Goal: Information Seeking & Learning: Understand process/instructions

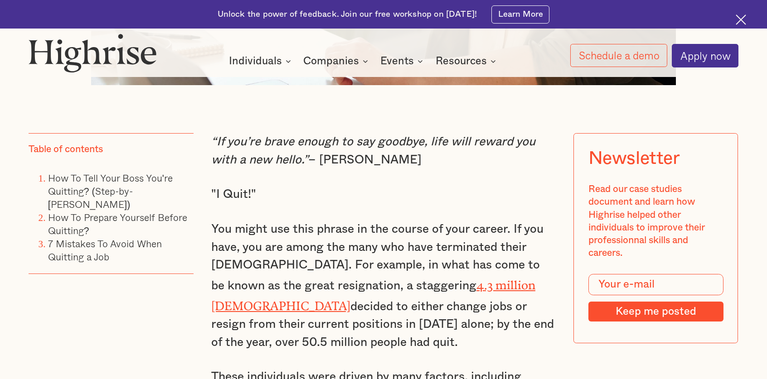
scroll to position [668, 0]
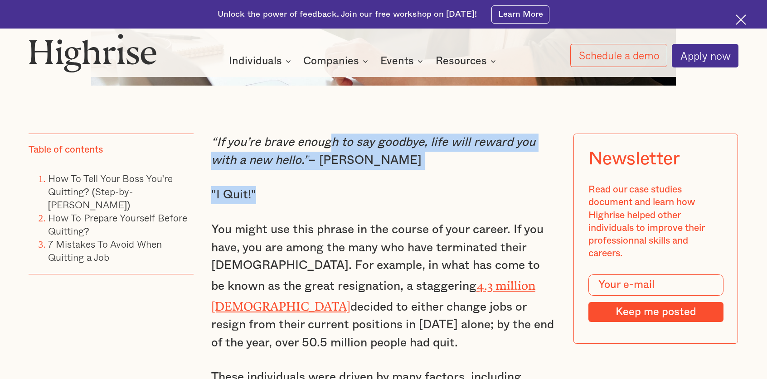
drag, startPoint x: 313, startPoint y: 191, endPoint x: 331, endPoint y: 134, distance: 59.5
click at [322, 186] on p ""I Quit!"" at bounding box center [383, 195] width 344 height 18
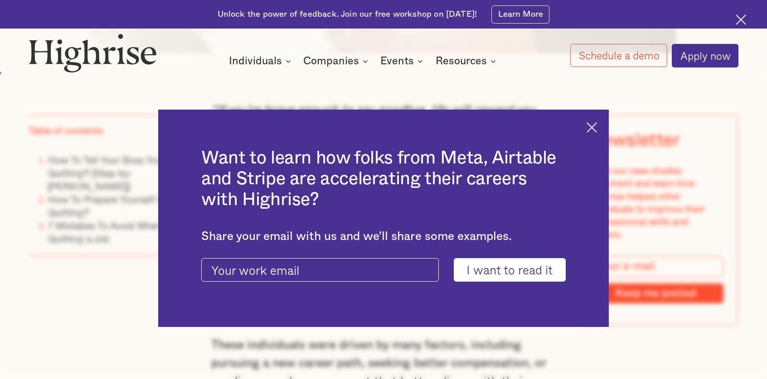
scroll to position [700, 0]
click at [605, 121] on div "Want to learn how folks from Meta, Airtable and Stripe are accelerating their c…" at bounding box center [383, 218] width 450 height 217
click at [595, 125] on img at bounding box center [591, 127] width 10 height 10
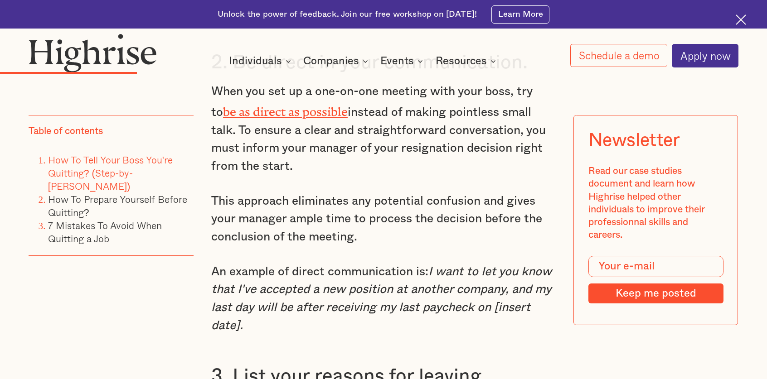
scroll to position [2190, 0]
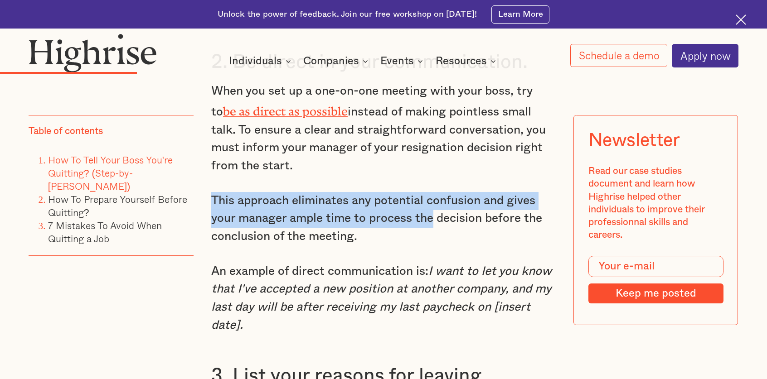
drag, startPoint x: 430, startPoint y: 170, endPoint x: 430, endPoint y: 203, distance: 33.1
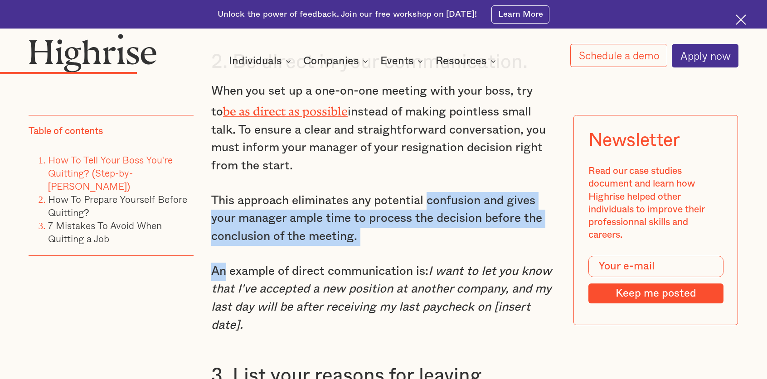
drag, startPoint x: 425, startPoint y: 232, endPoint x: 438, endPoint y: 166, distance: 66.6
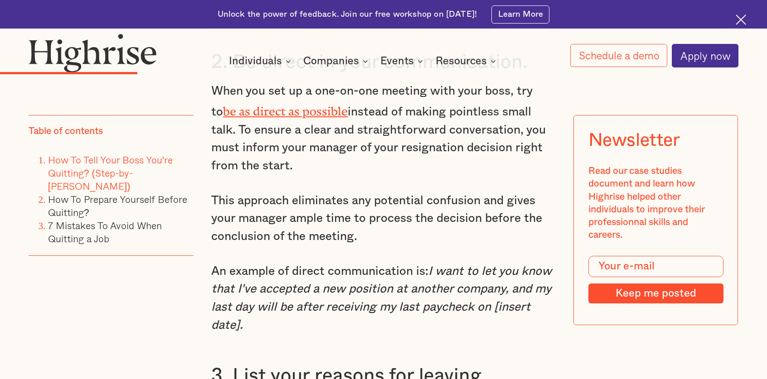
scroll to position [2242, 0]
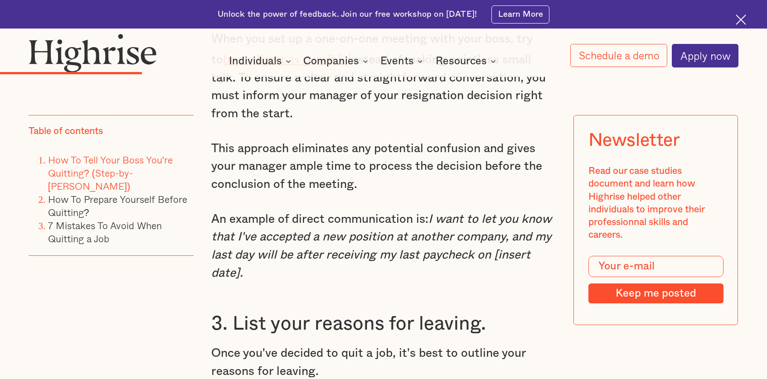
drag, startPoint x: 398, startPoint y: 173, endPoint x: 409, endPoint y: 128, distance: 46.6
click at [409, 140] on p "This approach eliminates any potential confusion and gives your manager ample t…" at bounding box center [383, 167] width 344 height 54
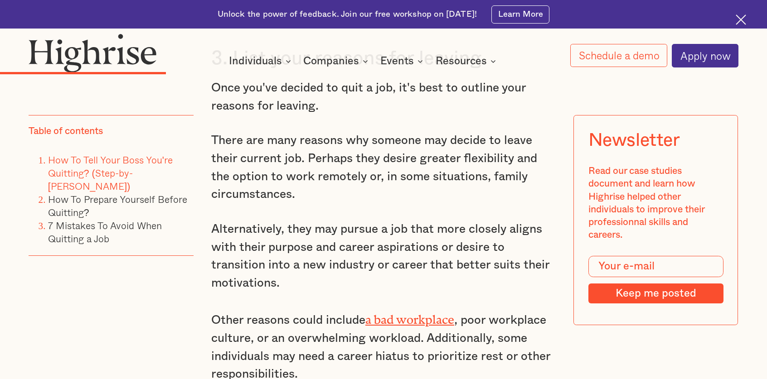
scroll to position [2509, 0]
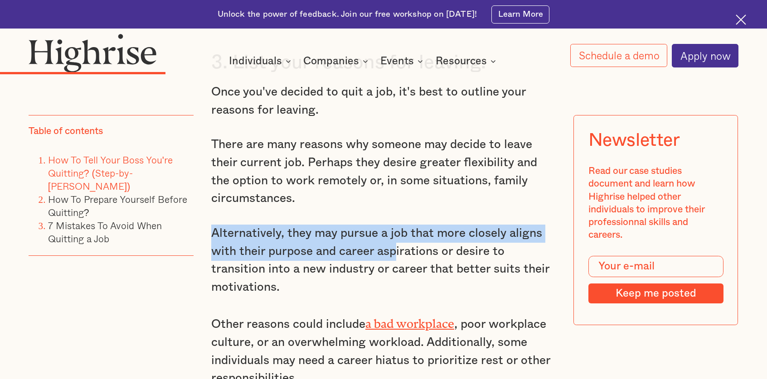
drag, startPoint x: 401, startPoint y: 193, endPoint x: 396, endPoint y: 239, distance: 46.4
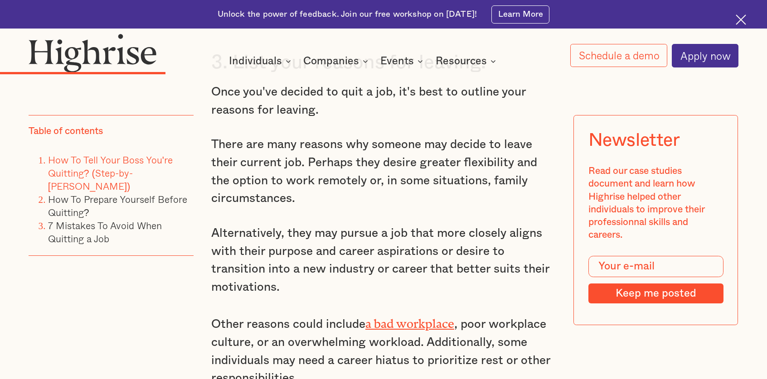
click at [390, 265] on p "Alternatively, they may pursue a job that more closely aligns with their purpos…" at bounding box center [383, 261] width 344 height 72
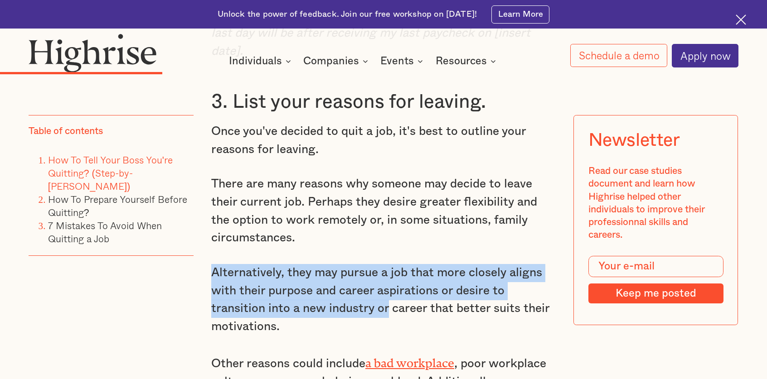
drag, startPoint x: 400, startPoint y: 245, endPoint x: 389, endPoint y: 292, distance: 48.5
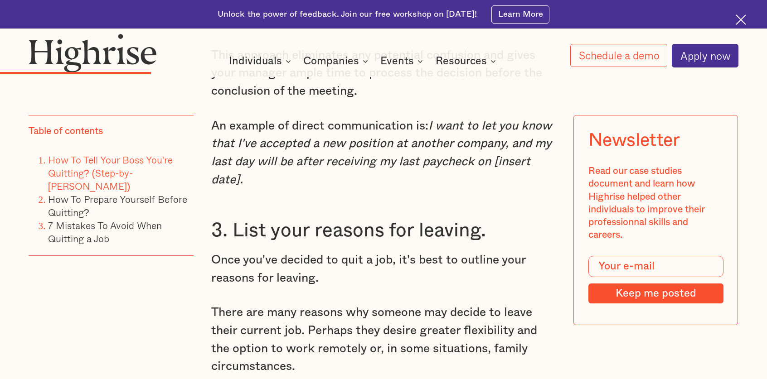
scroll to position [2330, 0]
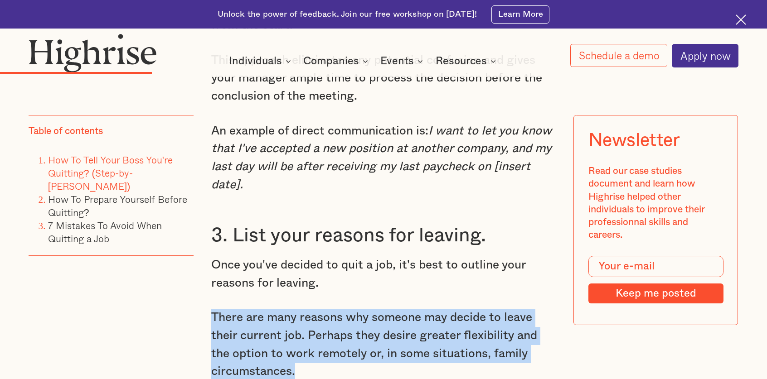
drag, startPoint x: 389, startPoint y: 292, endPoint x: 380, endPoint y: 353, distance: 61.8
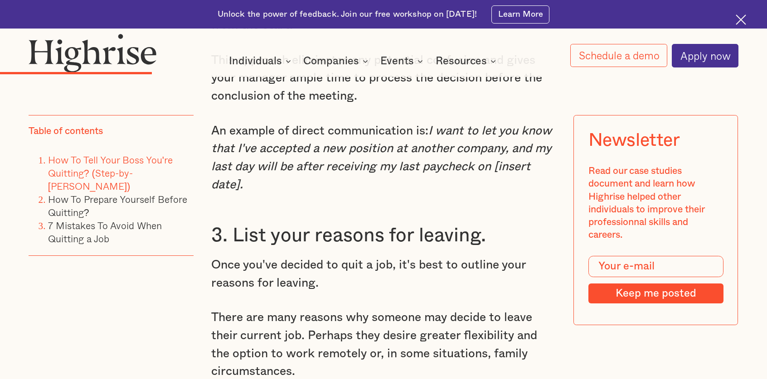
click at [380, 352] on p "There are many reasons why someone may decide to leave their current job. Perha…" at bounding box center [383, 345] width 344 height 72
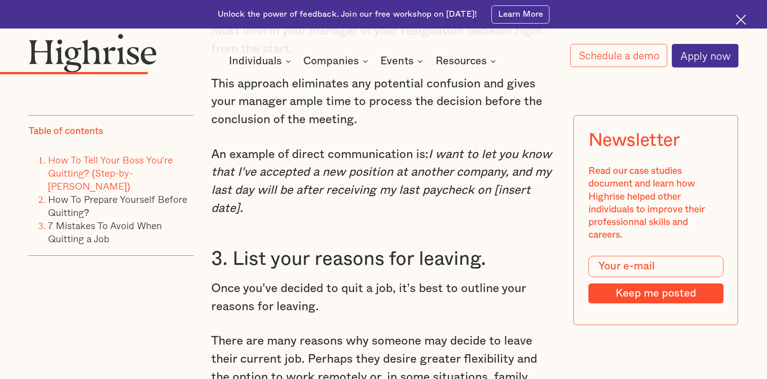
scroll to position [2307, 0]
drag, startPoint x: 510, startPoint y: 167, endPoint x: 533, endPoint y: 122, distance: 50.7
drag, startPoint x: 539, startPoint y: 172, endPoint x: 538, endPoint y: 179, distance: 6.8
click at [538, 179] on p "An example of direct communication is: I want to let you know that I've accepte…" at bounding box center [383, 181] width 344 height 72
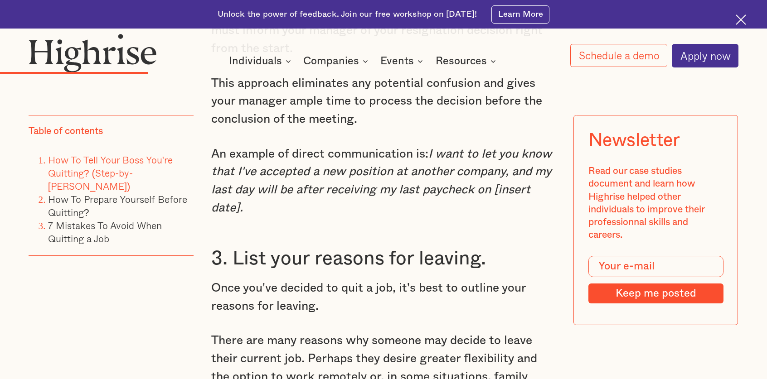
drag, startPoint x: 534, startPoint y: 191, endPoint x: 550, endPoint y: 126, distance: 67.1
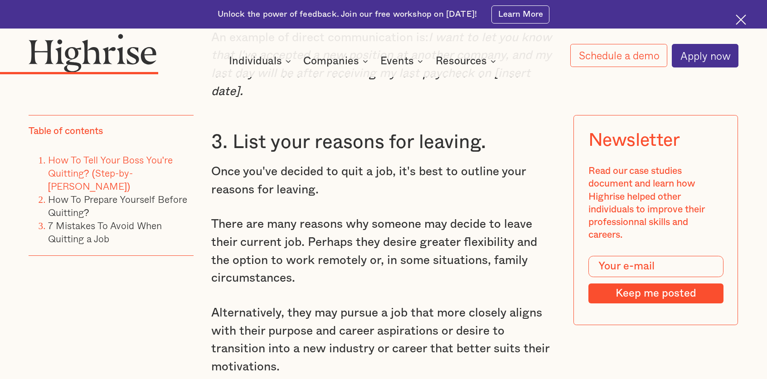
scroll to position [2428, 0]
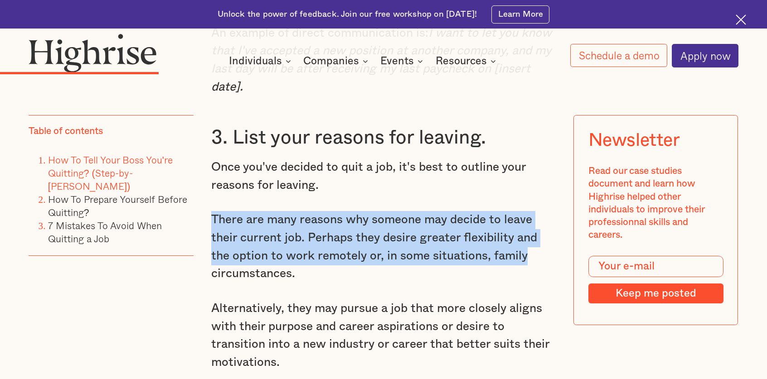
drag, startPoint x: 526, startPoint y: 188, endPoint x: 523, endPoint y: 236, distance: 48.1
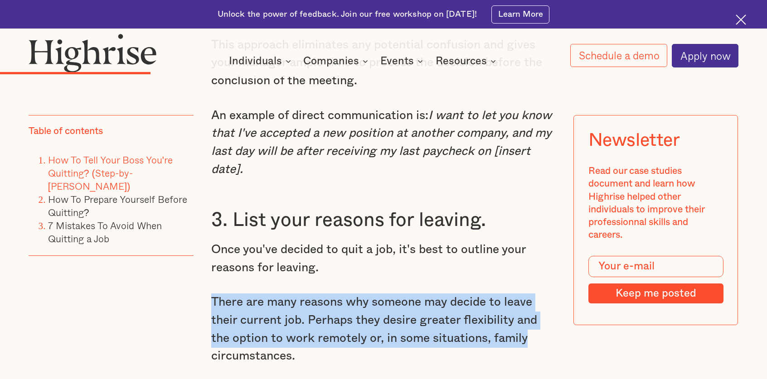
scroll to position [2328, 0]
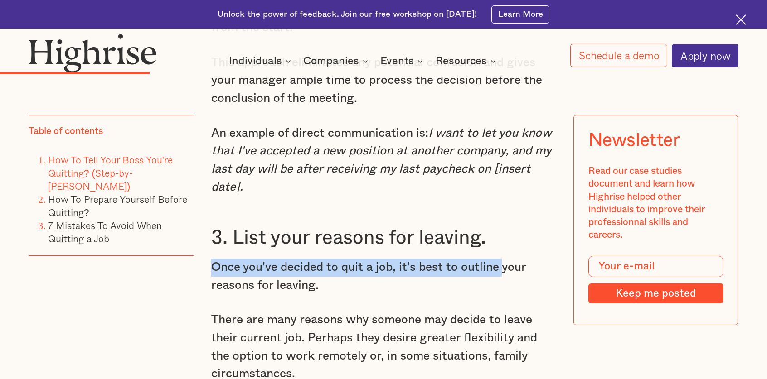
drag, startPoint x: 502, startPoint y: 236, endPoint x: 500, endPoint y: 256, distance: 20.5
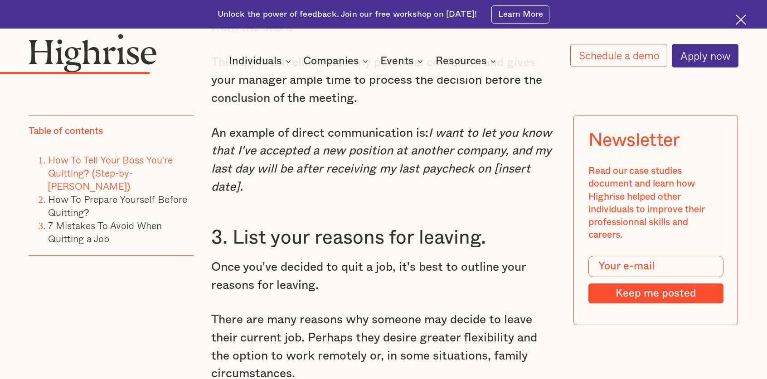
click at [510, 232] on h3 "3. List your reasons for leaving." at bounding box center [383, 238] width 344 height 24
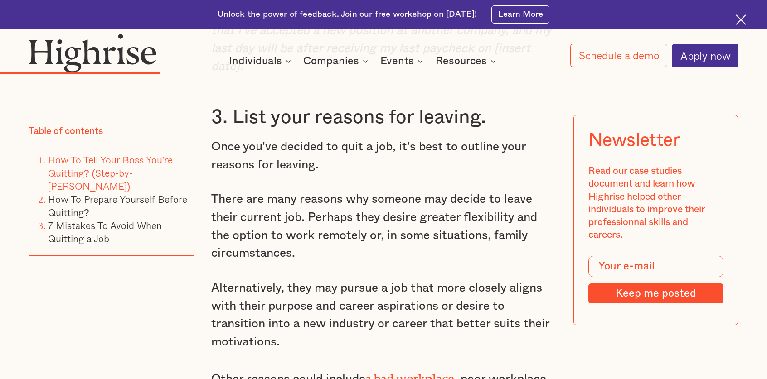
scroll to position [2449, 0]
click at [425, 208] on p "There are many reasons why someone may decide to leave their current job. Perha…" at bounding box center [383, 226] width 344 height 72
click at [423, 210] on p "There are many reasons why someone may decide to leave their current job. Perha…" at bounding box center [383, 226] width 344 height 72
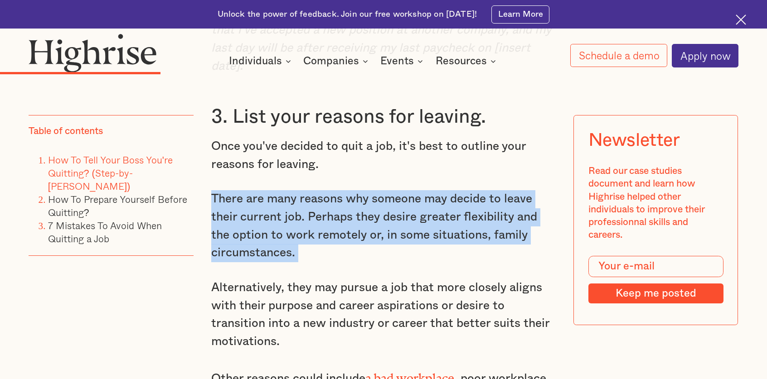
click at [423, 210] on p "There are many reasons why someone may decide to leave their current job. Perha…" at bounding box center [383, 226] width 344 height 72
drag, startPoint x: 425, startPoint y: 211, endPoint x: 430, endPoint y: 205, distance: 7.4
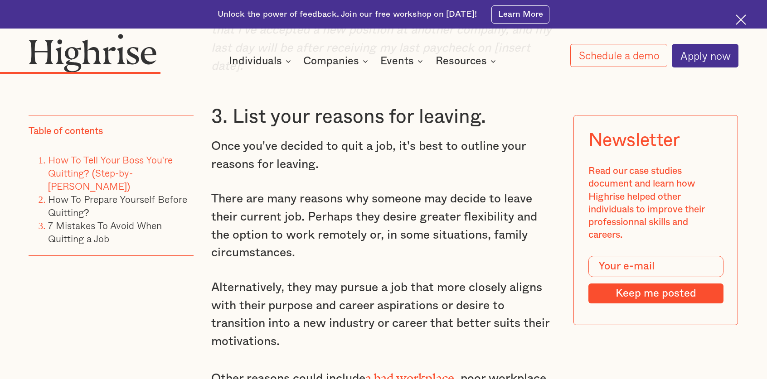
click at [429, 209] on p "There are many reasons why someone may decide to leave their current job. Perha…" at bounding box center [383, 226] width 344 height 72
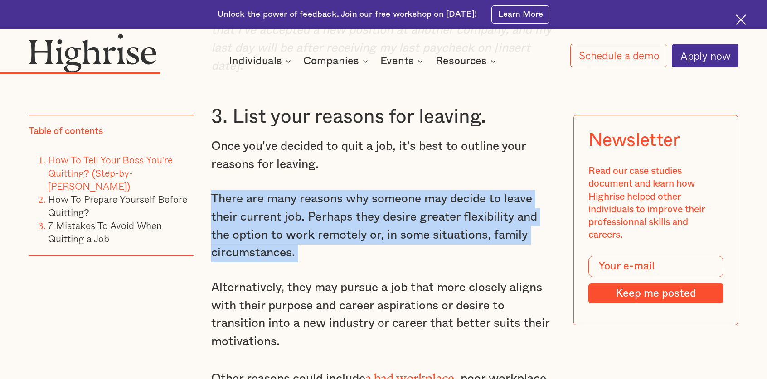
click at [429, 209] on p "There are many reasons why someone may decide to leave their current job. Perha…" at bounding box center [383, 226] width 344 height 72
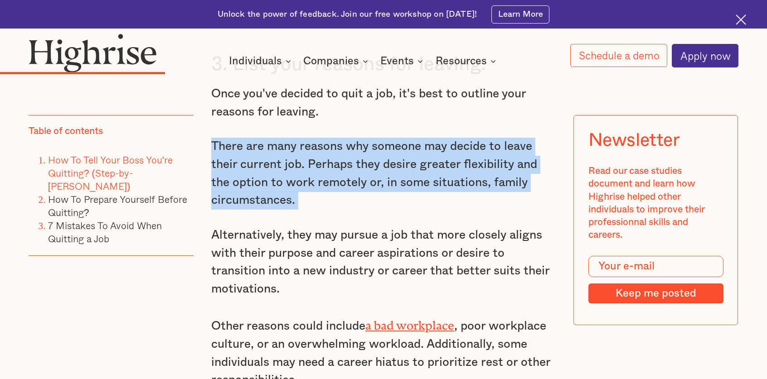
scroll to position [2489, 0]
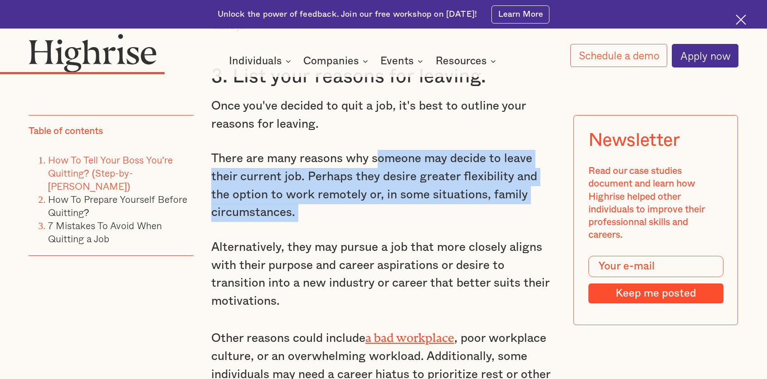
drag, startPoint x: 376, startPoint y: 151, endPoint x: 372, endPoint y: 157, distance: 7.3
click at [372, 157] on p "There are many reasons why someone may decide to leave their current job. Perha…" at bounding box center [383, 186] width 344 height 72
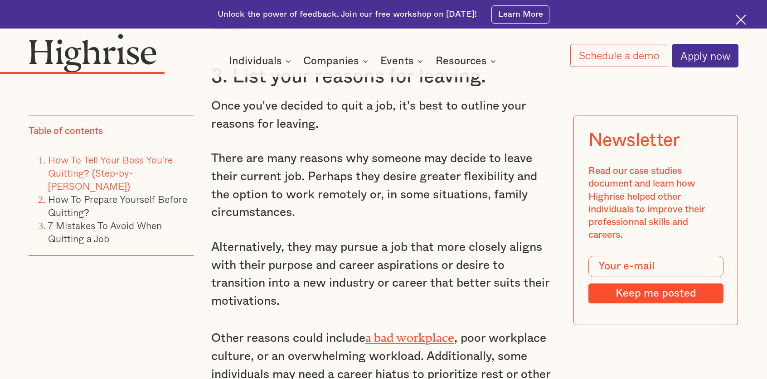
click at [375, 151] on p "There are many reasons why someone may decide to leave their current job. Perha…" at bounding box center [383, 186] width 344 height 72
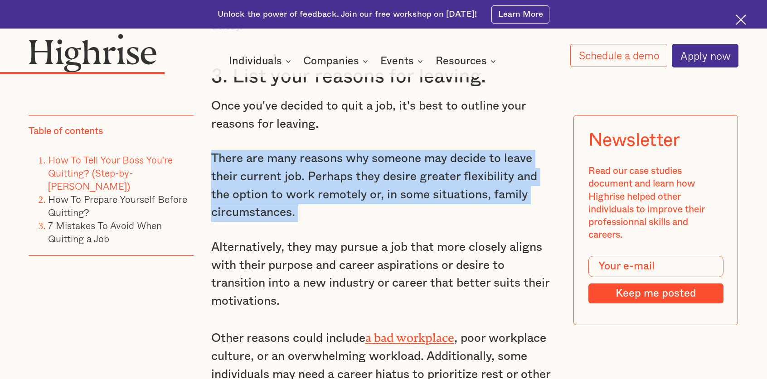
click at [375, 151] on p "There are many reasons why someone may decide to leave their current job. Perha…" at bounding box center [383, 186] width 344 height 72
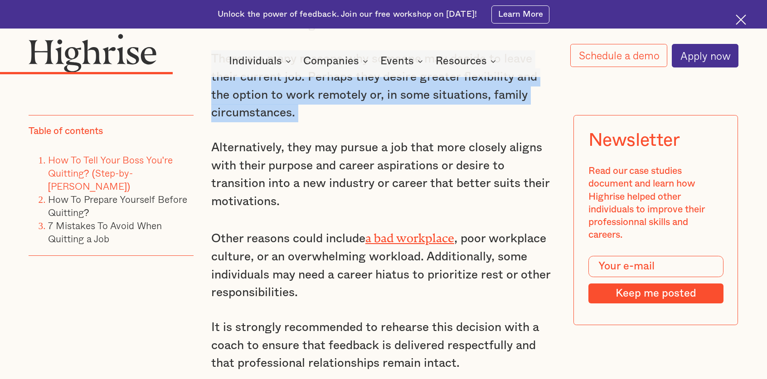
scroll to position [2547, 0]
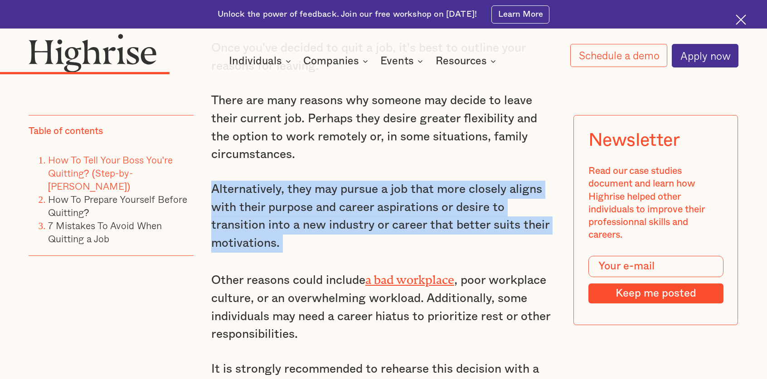
drag, startPoint x: 368, startPoint y: 157, endPoint x: 358, endPoint y: 215, distance: 58.8
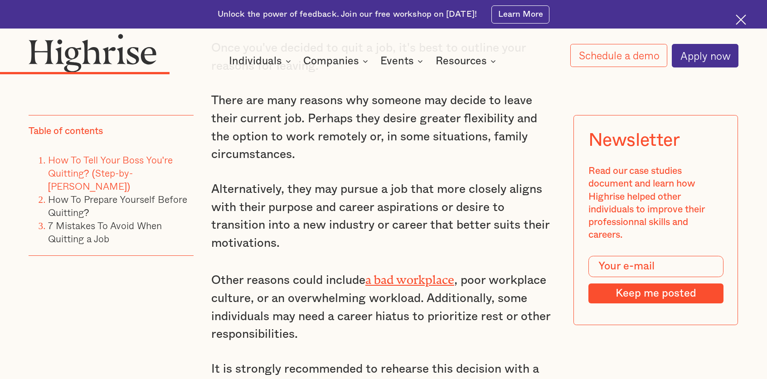
click at [354, 220] on p "Alternatively, they may pursue a job that more closely aligns with their purpos…" at bounding box center [383, 217] width 344 height 72
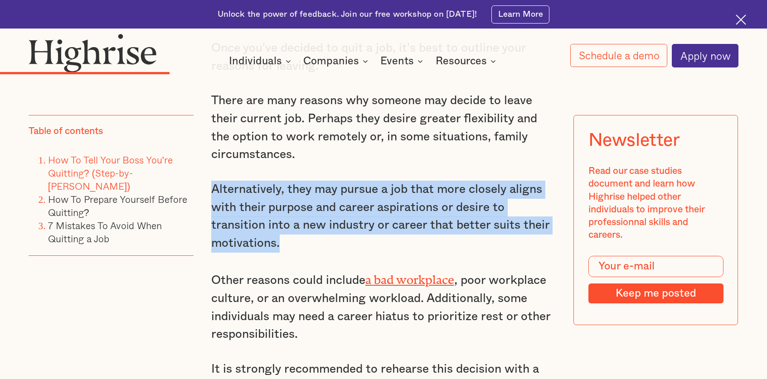
drag, startPoint x: 341, startPoint y: 237, endPoint x: 353, endPoint y: 162, distance: 75.3
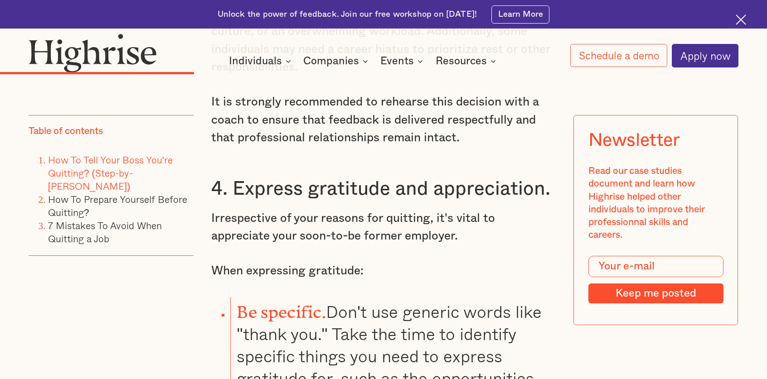
scroll to position [2813, 0]
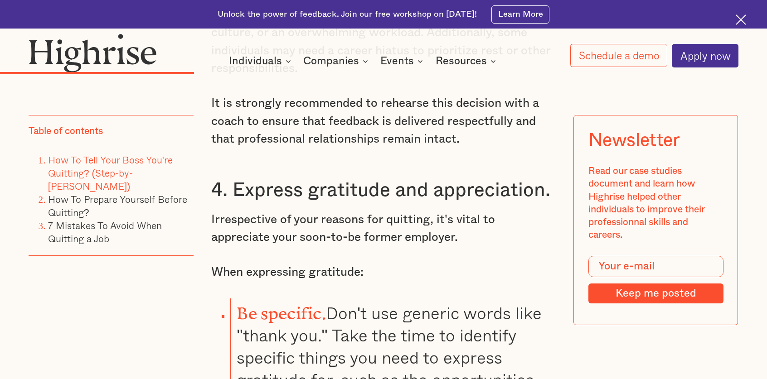
click at [464, 189] on div "How to Tell Your Boss You're Quitting (Step-by-[PERSON_NAME]) Once you have mad…" at bounding box center [383, 310] width 344 height 3482
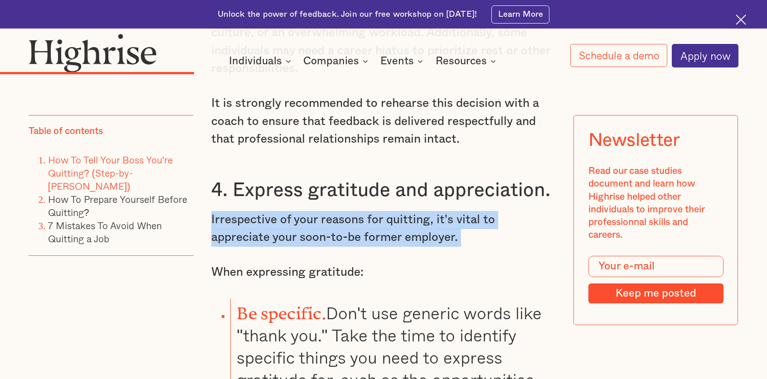
click at [464, 189] on div "How to Tell Your Boss You're Quitting (Step-by-[PERSON_NAME]) Once you have mad…" at bounding box center [383, 310] width 344 height 3482
click at [459, 212] on p "Irrespective of your reasons for quitting, it's vital to appreciate your soon-t…" at bounding box center [383, 229] width 344 height 36
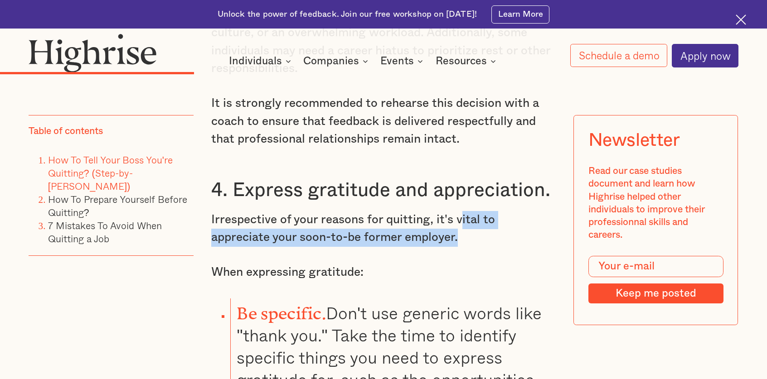
drag, startPoint x: 455, startPoint y: 218, endPoint x: 464, endPoint y: 191, distance: 28.4
click at [464, 191] on div "How to Tell Your Boss You're Quitting (Step-by-[PERSON_NAME]) Once you have mad…" at bounding box center [383, 310] width 344 height 3482
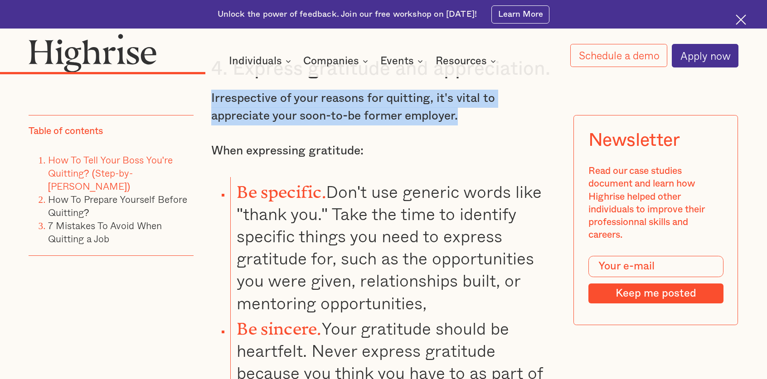
scroll to position [2934, 0]
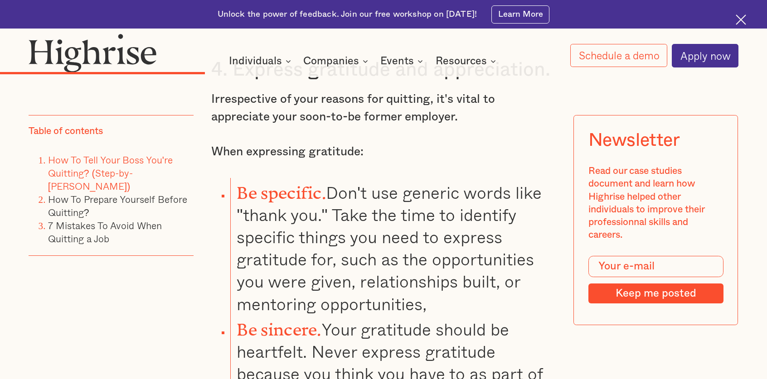
click at [516, 202] on li "Be specific. Don't use generic words like "thank you." Take the time to identif…" at bounding box center [392, 246] width 325 height 137
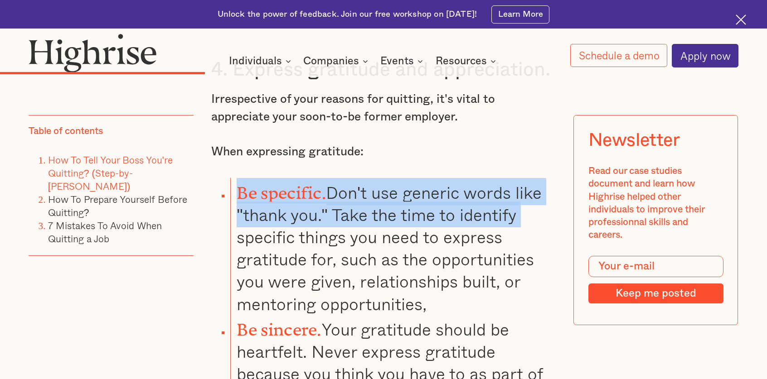
drag, startPoint x: 518, startPoint y: 205, endPoint x: 532, endPoint y: 157, distance: 49.6
click at [532, 157] on div "How to Tell Your Boss You're Quitting (Step-by-[PERSON_NAME]) Once you have mad…" at bounding box center [383, 190] width 344 height 3482
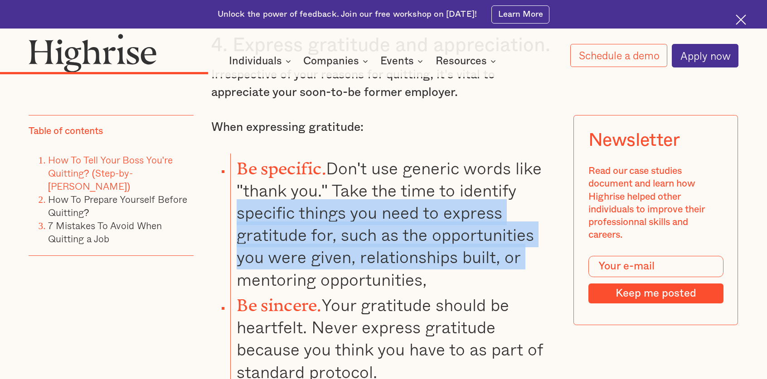
scroll to position [2959, 0]
drag, startPoint x: 529, startPoint y: 221, endPoint x: 543, endPoint y: 171, distance: 52.2
click at [543, 171] on li "Be specific. Don't use generic words like "thank you." Take the time to identif…" at bounding box center [392, 221] width 325 height 137
click at [538, 187] on li "Be specific. Don't use generic words like "thank you." Take the time to identif…" at bounding box center [392, 221] width 325 height 137
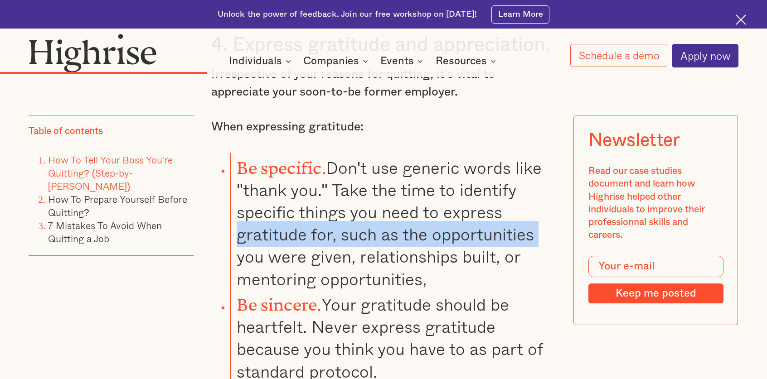
drag, startPoint x: 534, startPoint y: 186, endPoint x: 534, endPoint y: 217, distance: 31.3
click at [534, 217] on li "Be specific. Don't use generic words like "thank you." Take the time to identif…" at bounding box center [392, 221] width 325 height 137
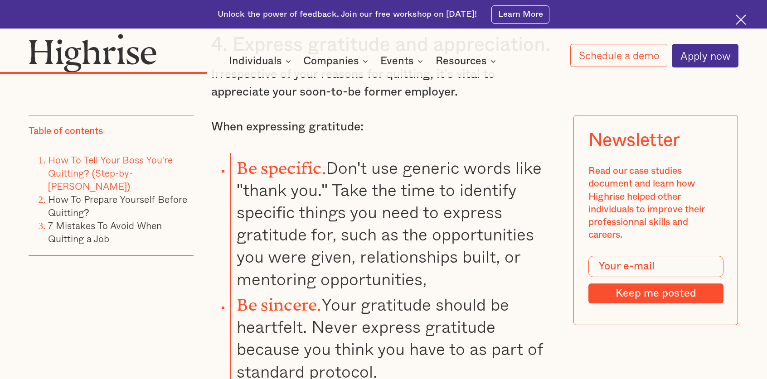
click at [530, 236] on li "Be specific. Don't use generic words like "thank you." Take the time to identif…" at bounding box center [392, 221] width 325 height 137
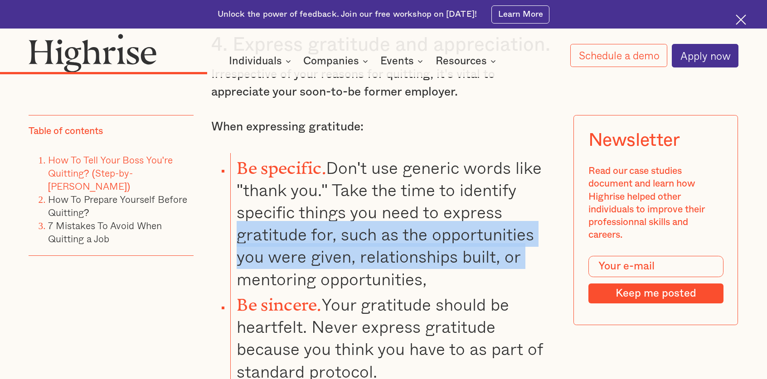
drag, startPoint x: 529, startPoint y: 241, endPoint x: 544, endPoint y: 184, distance: 58.6
click at [544, 184] on li "Be specific. Don't use generic words like "thank you." Take the time to identif…" at bounding box center [392, 221] width 325 height 137
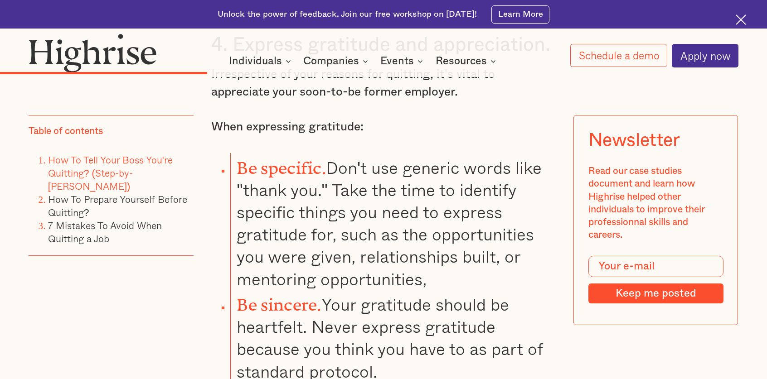
drag, startPoint x: 534, startPoint y: 157, endPoint x: 534, endPoint y: 178, distance: 20.8
click at [534, 158] on li "Be specific. Don't use generic words like "thank you." Take the time to identif…" at bounding box center [392, 221] width 325 height 137
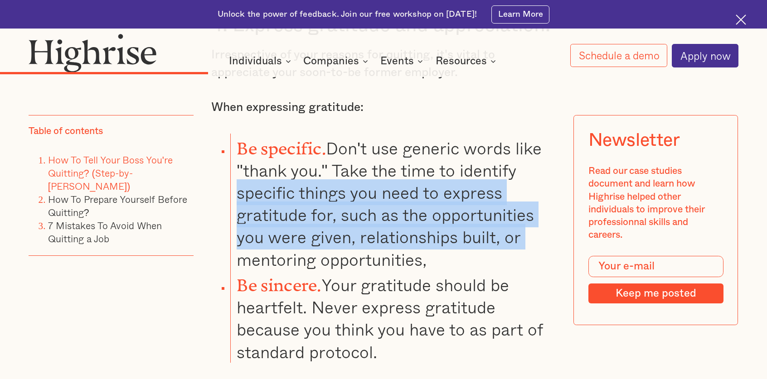
drag, startPoint x: 534, startPoint y: 178, endPoint x: 537, endPoint y: 209, distance: 31.0
click at [537, 209] on li "Be specific. Don't use generic words like "thank you." Take the time to identif…" at bounding box center [392, 202] width 325 height 137
click at [533, 214] on li "Be specific. Don't use generic words like "thank you." Take the time to identif…" at bounding box center [392, 201] width 325 height 137
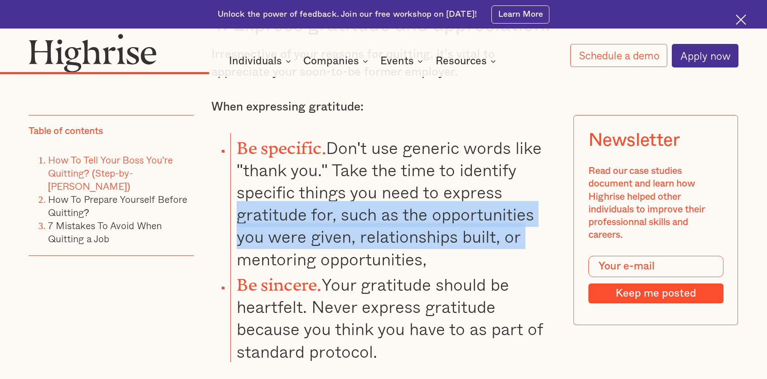
drag, startPoint x: 531, startPoint y: 218, endPoint x: 543, endPoint y: 165, distance: 53.8
click at [543, 165] on li "Be specific. Don't use generic words like "thank you." Take the time to identif…" at bounding box center [392, 201] width 325 height 137
click at [539, 171] on li "Be specific. Don't use generic words like "thank you." Take the time to identif…" at bounding box center [392, 201] width 325 height 137
drag, startPoint x: 539, startPoint y: 160, endPoint x: 533, endPoint y: 211, distance: 51.1
click at [533, 211] on li "Be specific. Don't use generic words like "thank you." Take the time to identif…" at bounding box center [392, 201] width 325 height 137
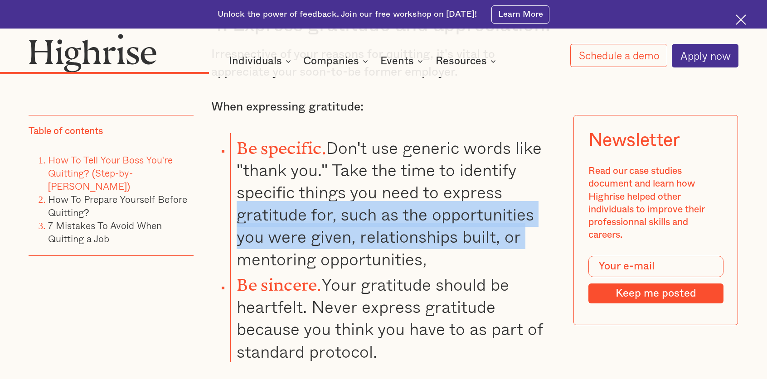
click at [531, 214] on li "Be specific. Don't use generic words like "thank you." Take the time to identif…" at bounding box center [392, 201] width 325 height 137
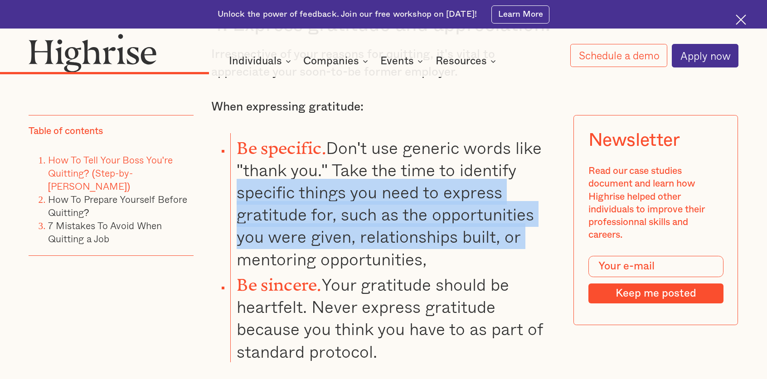
drag, startPoint x: 531, startPoint y: 218, endPoint x: 546, endPoint y: 155, distance: 65.2
click at [546, 155] on li "Be specific. Don't use generic words like "thank you." Take the time to identif…" at bounding box center [392, 201] width 325 height 137
click at [539, 170] on li "Be specific. Don't use generic words like "thank you." Take the time to identif…" at bounding box center [392, 201] width 325 height 137
drag, startPoint x: 539, startPoint y: 221, endPoint x: 552, endPoint y: 157, distance: 65.1
click at [552, 157] on li "Be specific. Don't use generic words like "thank you." Take the time to identif…" at bounding box center [392, 201] width 325 height 137
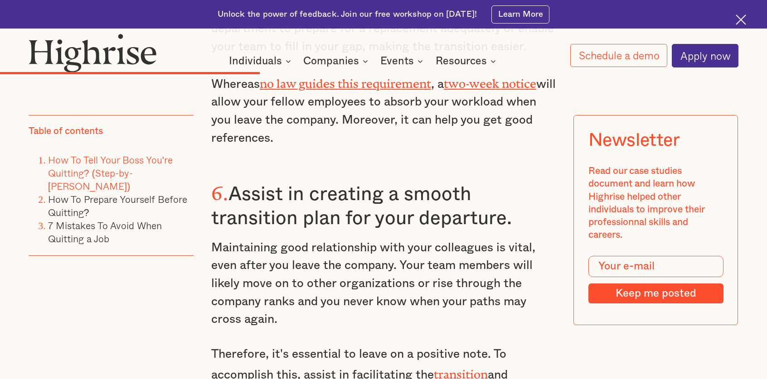
scroll to position [3565, 0]
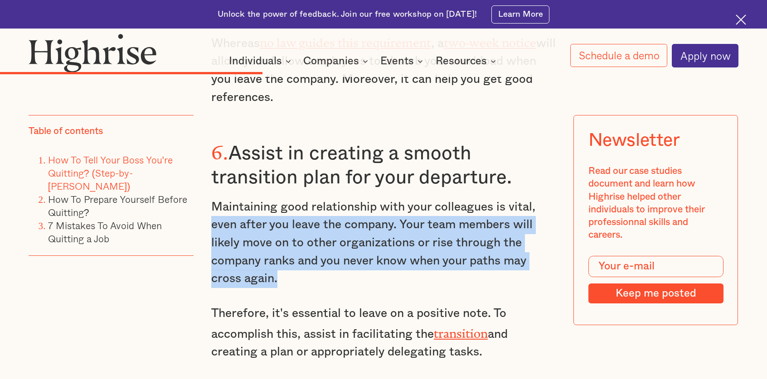
drag, startPoint x: 538, startPoint y: 242, endPoint x: 550, endPoint y: 154, distance: 89.2
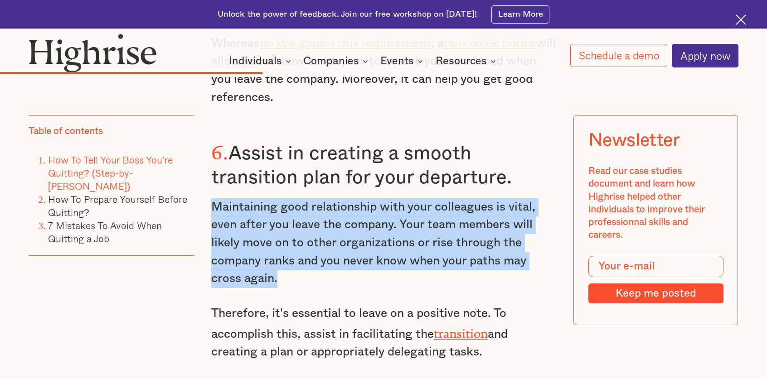
click at [546, 198] on p "Maintaining good relationship with your colleagues is vital, even after you lea…" at bounding box center [383, 243] width 344 height 90
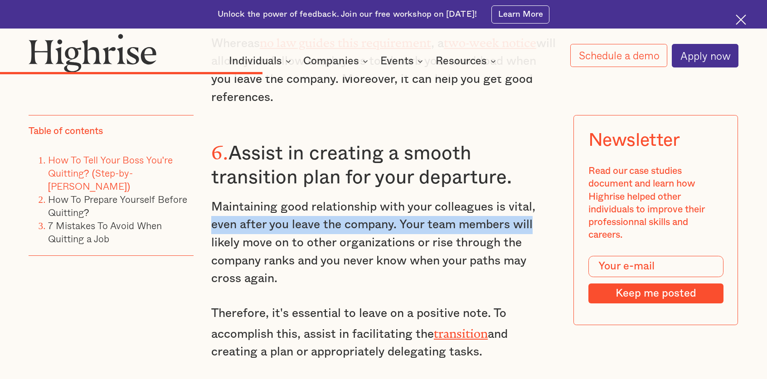
drag, startPoint x: 541, startPoint y: 170, endPoint x: 541, endPoint y: 185, distance: 14.5
click at [541, 198] on p "Maintaining good relationship with your colleagues is vital, even after you lea…" at bounding box center [383, 243] width 344 height 90
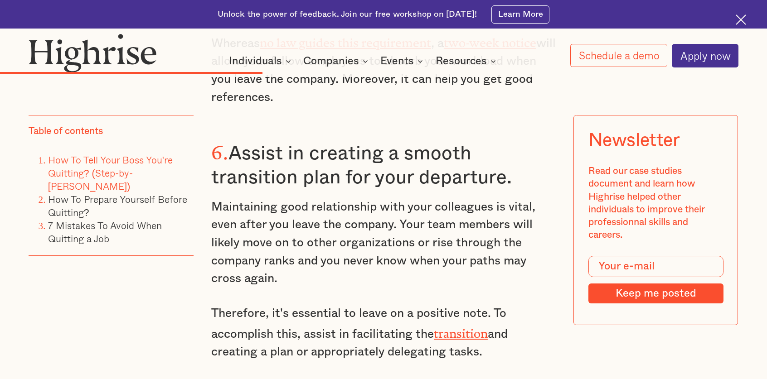
click at [538, 206] on p "Maintaining good relationship with your colleagues is vital, even after you lea…" at bounding box center [383, 243] width 344 height 90
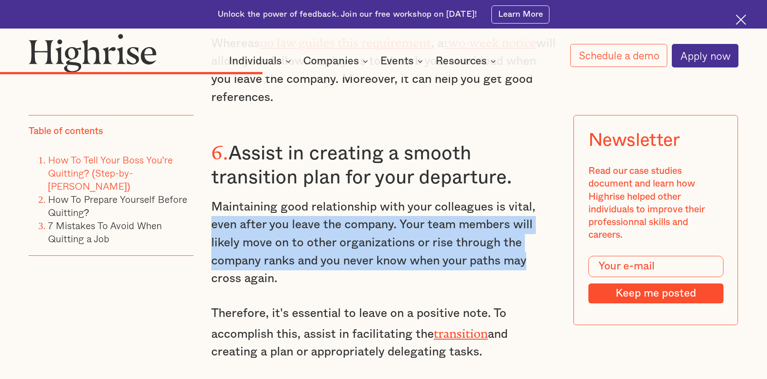
drag, startPoint x: 537, startPoint y: 214, endPoint x: 541, endPoint y: 170, distance: 44.6
click at [541, 198] on p "Maintaining good relationship with your colleagues is vital, even after you lea…" at bounding box center [383, 243] width 344 height 90
click at [540, 198] on p "Maintaining good relationship with your colleagues is vital, even after you lea…" at bounding box center [383, 243] width 344 height 90
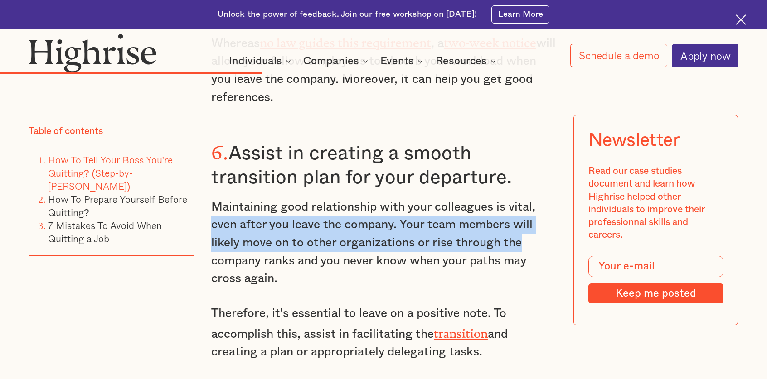
drag, startPoint x: 536, startPoint y: 203, endPoint x: 539, endPoint y: 170, distance: 32.3
click at [539, 198] on p "Maintaining good relationship with your colleagues is vital, even after you lea…" at bounding box center [383, 243] width 344 height 90
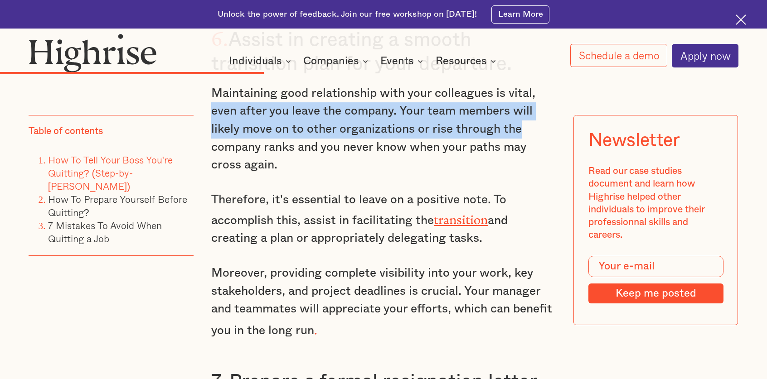
scroll to position [3654, 0]
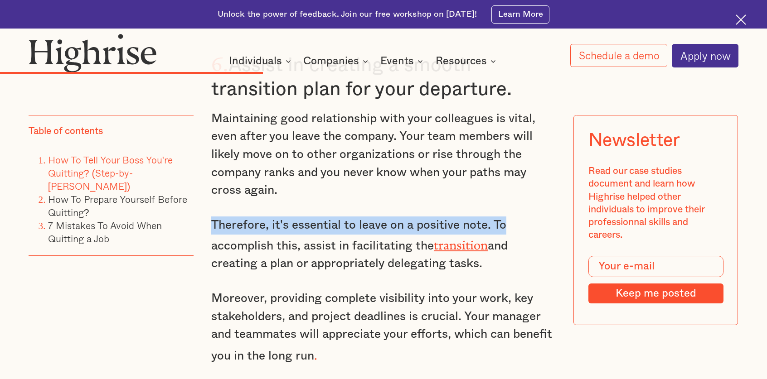
drag, startPoint x: 502, startPoint y: 170, endPoint x: 502, endPoint y: 196, distance: 25.8
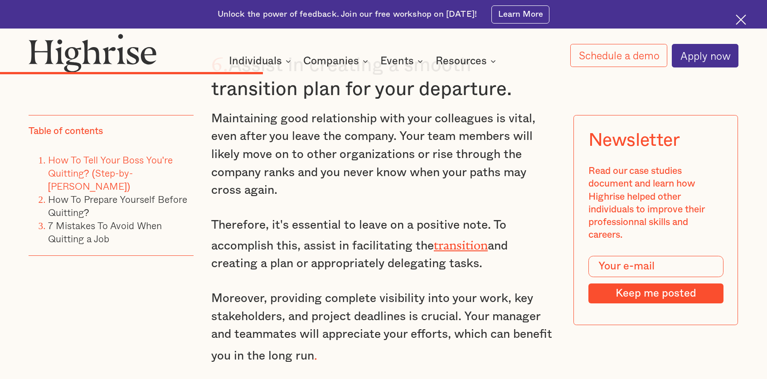
click at [502, 221] on p "Therefore, it's essential to leave on a positive note. To accomplish this, assi…" at bounding box center [383, 245] width 344 height 57
drag, startPoint x: 502, startPoint y: 226, endPoint x: 512, endPoint y: 166, distance: 60.0
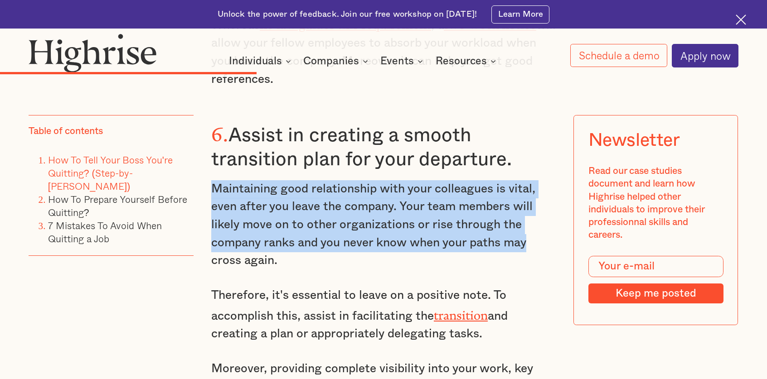
scroll to position [3584, 0]
drag, startPoint x: 531, startPoint y: 164, endPoint x: 530, endPoint y: 209, distance: 44.4
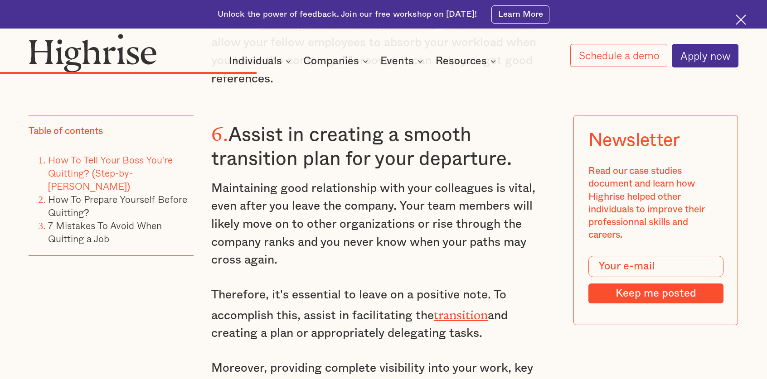
click at [529, 216] on p "Maintaining good relationship with your colleagues is vital, even after you lea…" at bounding box center [383, 225] width 344 height 90
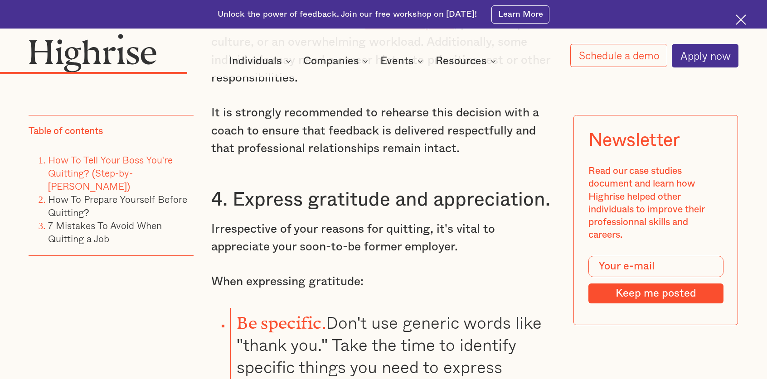
scroll to position [2802, 0]
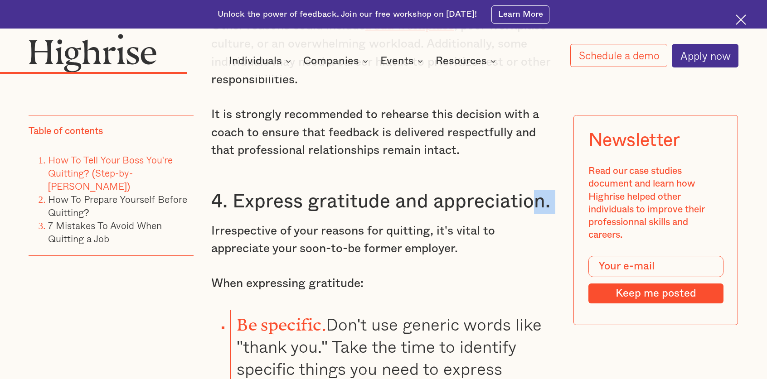
drag, startPoint x: 526, startPoint y: 195, endPoint x: 541, endPoint y: 157, distance: 41.2
click at [541, 157] on div "How to Tell Your Boss You're Quitting (Step-by-[PERSON_NAME]) Once you have mad…" at bounding box center [383, 321] width 344 height 3482
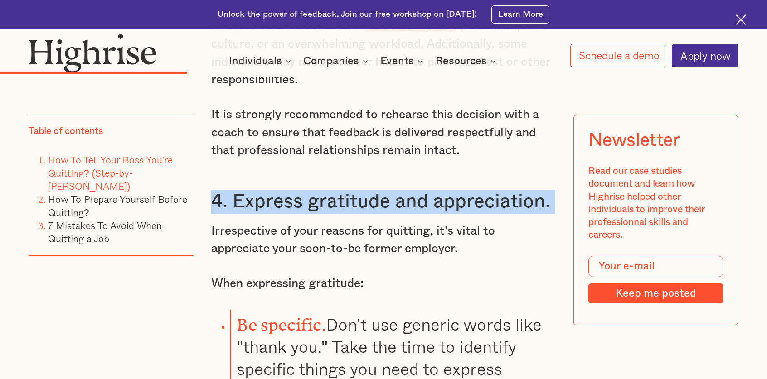
click at [541, 157] on div "How to Tell Your Boss You're Quitting (Step-by-[PERSON_NAME]) Once you have mad…" at bounding box center [383, 321] width 344 height 3482
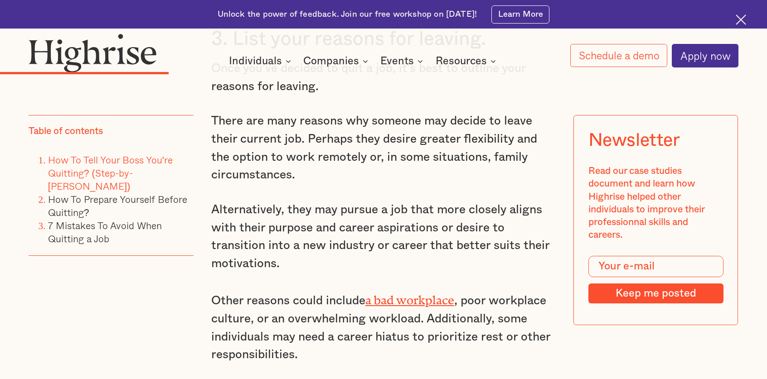
scroll to position [2514, 0]
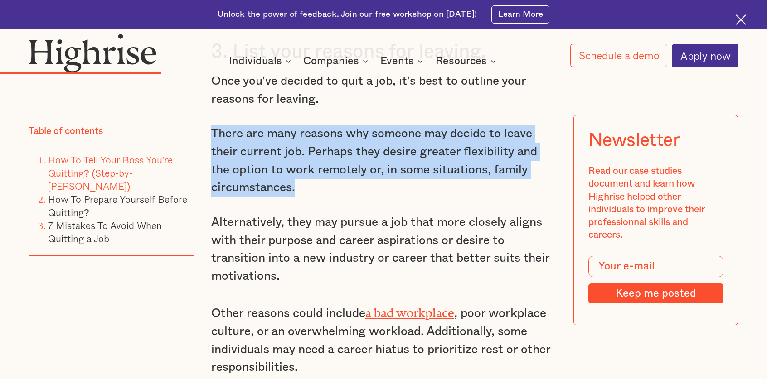
drag, startPoint x: 535, startPoint y: 171, endPoint x: 558, endPoint y: 103, distance: 71.9
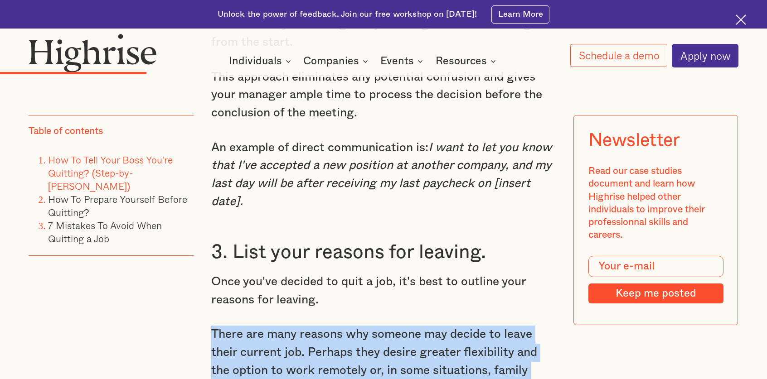
scroll to position [2262, 0]
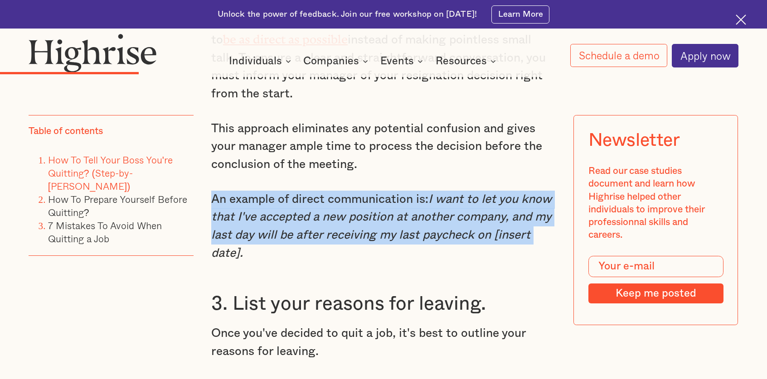
drag, startPoint x: 541, startPoint y: 163, endPoint x: 534, endPoint y: 239, distance: 76.4
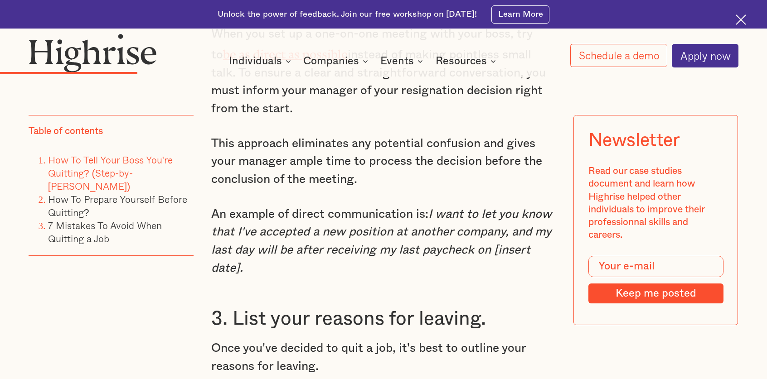
scroll to position [2249, 0]
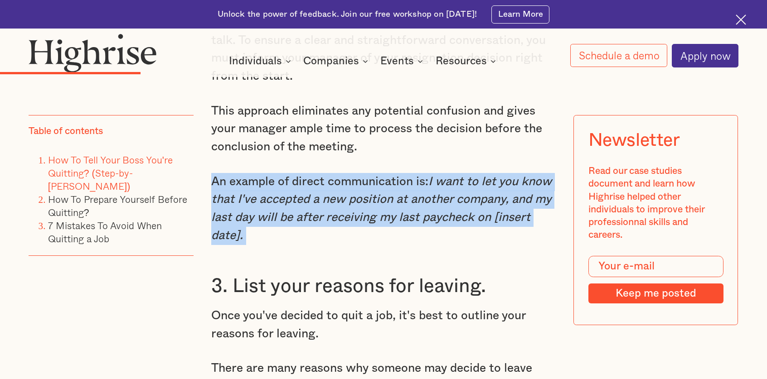
scroll to position [2279, 0]
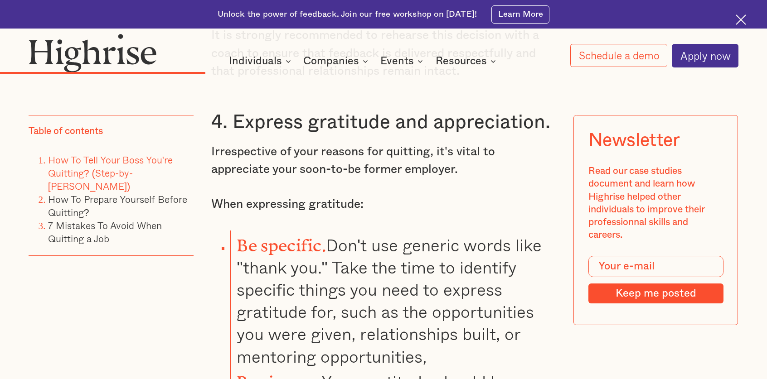
scroll to position [3019, 0]
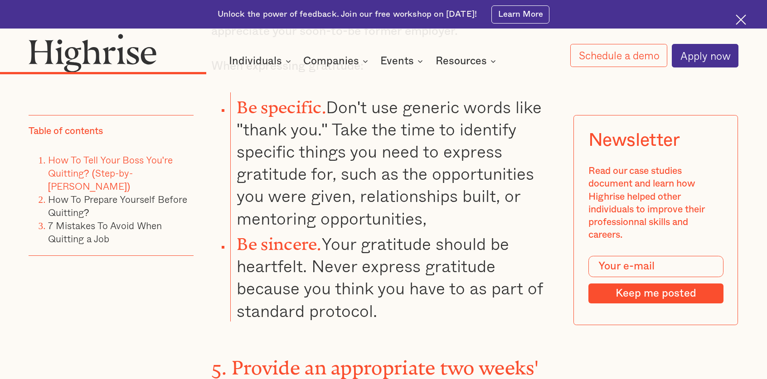
click at [501, 144] on li "Be specific. Don't use generic words like "thank you." Take the time to identif…" at bounding box center [392, 160] width 325 height 137
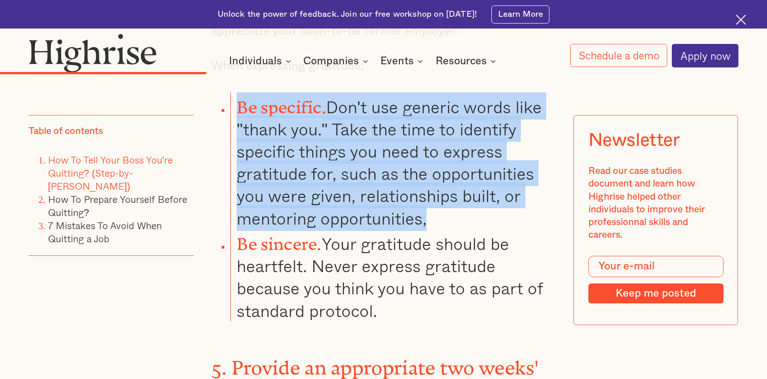
click at [501, 144] on li "Be specific. Don't use generic words like "thank you." Take the time to identif…" at bounding box center [392, 160] width 325 height 137
drag, startPoint x: 507, startPoint y: 137, endPoint x: 512, endPoint y: 132, distance: 6.7
click at [512, 132] on li "Be specific. Don't use generic words like "thank you." Take the time to identif…" at bounding box center [392, 160] width 325 height 137
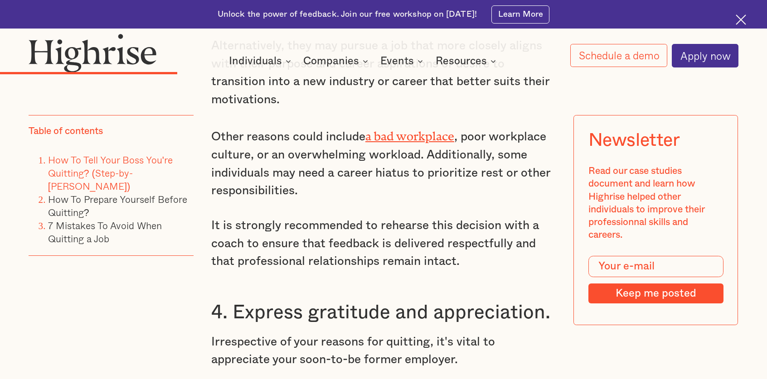
scroll to position [2691, 0]
click at [517, 164] on p "Other reasons could include a bad workplace , poor workplace culture, or an ove…" at bounding box center [383, 163] width 344 height 75
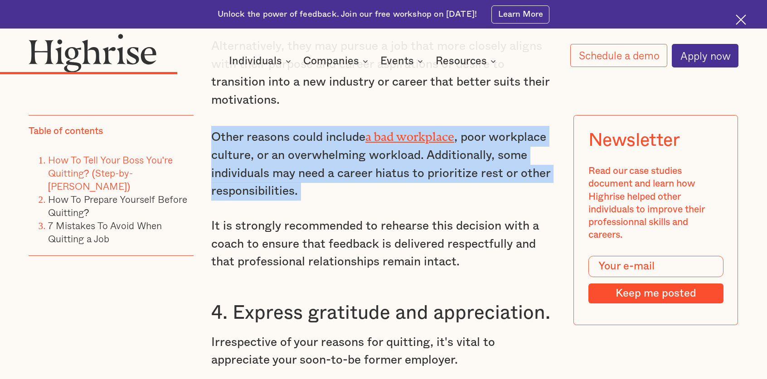
click at [517, 164] on p "Other reasons could include a bad workplace , poor workplace culture, or an ove…" at bounding box center [383, 163] width 344 height 75
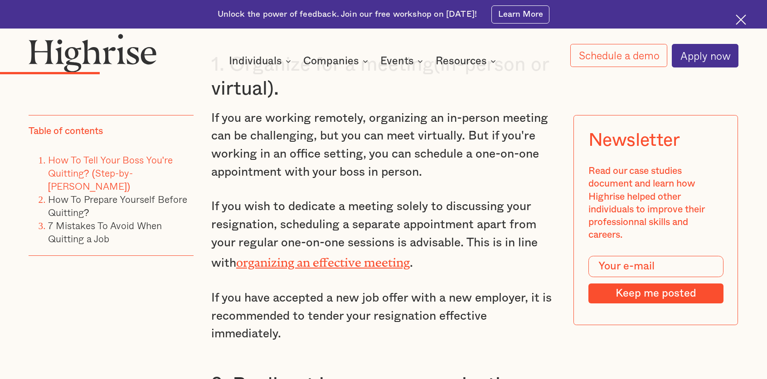
scroll to position [1812, 0]
